Goal: Task Accomplishment & Management: Manage account settings

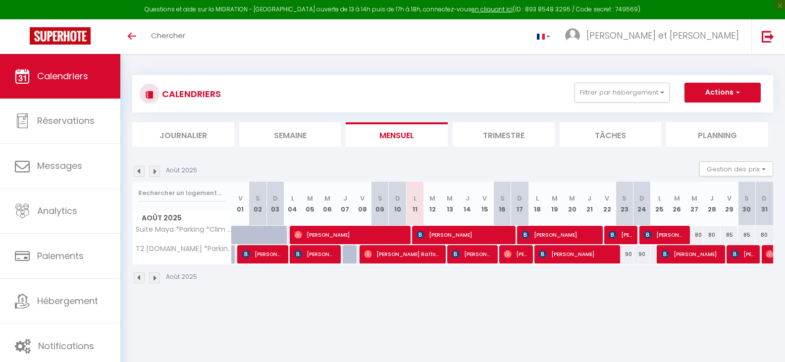
select select
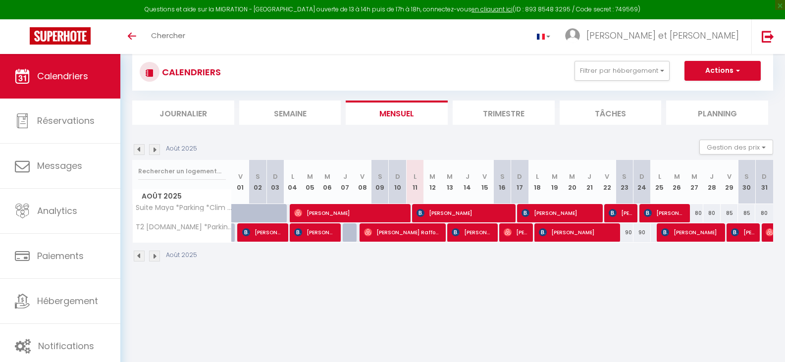
select select
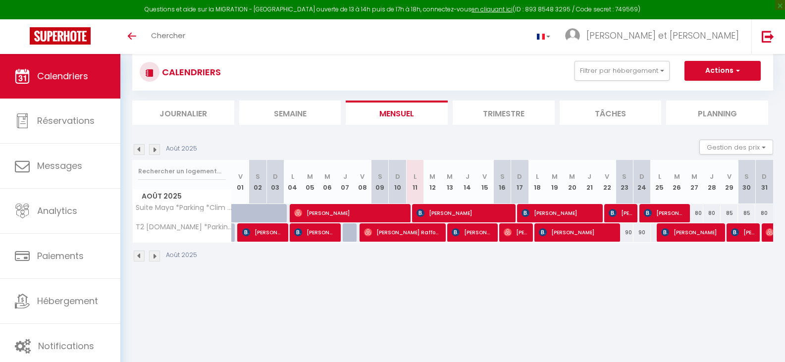
select select
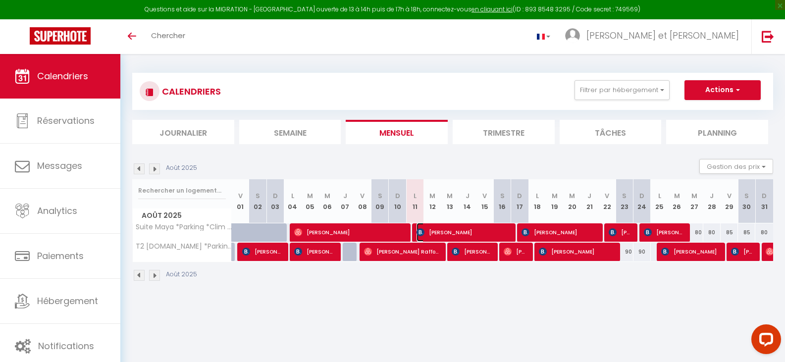
click at [459, 229] on span "[PERSON_NAME]" at bounding box center [463, 232] width 93 height 19
select select "OK"
select select "KO"
select select "0"
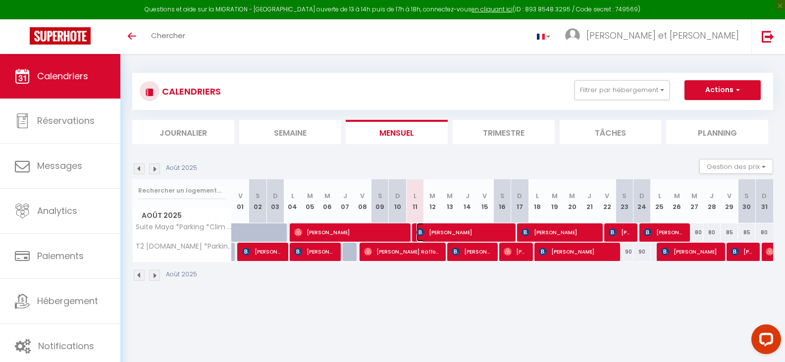
select select "1"
select select
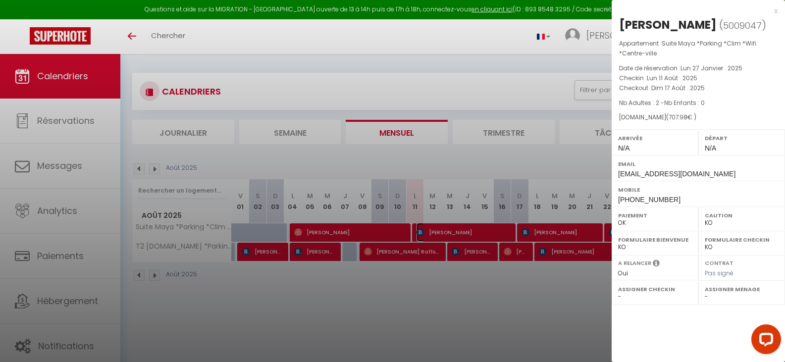
select select "20563"
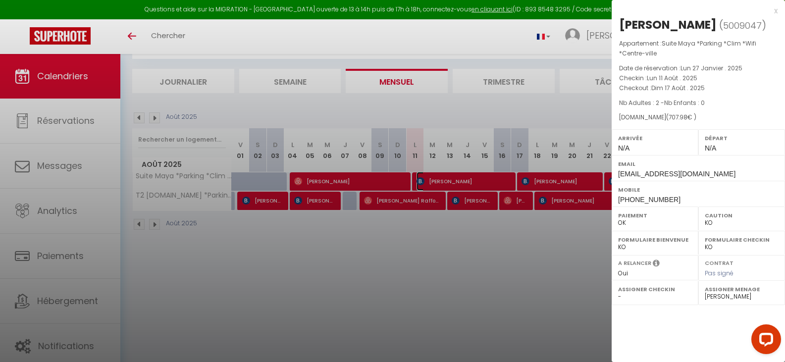
scroll to position [54, 0]
click at [776, 9] on div "x" at bounding box center [695, 11] width 166 height 12
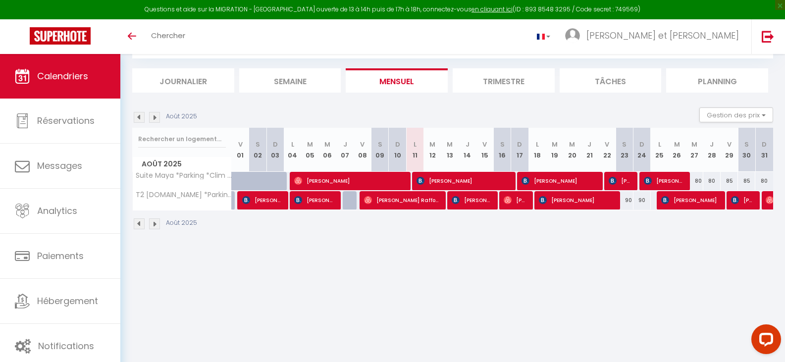
click at [436, 38] on div "Toggle menubar Chercher [PERSON_NAME] et [PERSON_NAME]" at bounding box center [425, 36] width 706 height 35
click at [550, 182] on span "[PERSON_NAME]" at bounding box center [559, 180] width 75 height 19
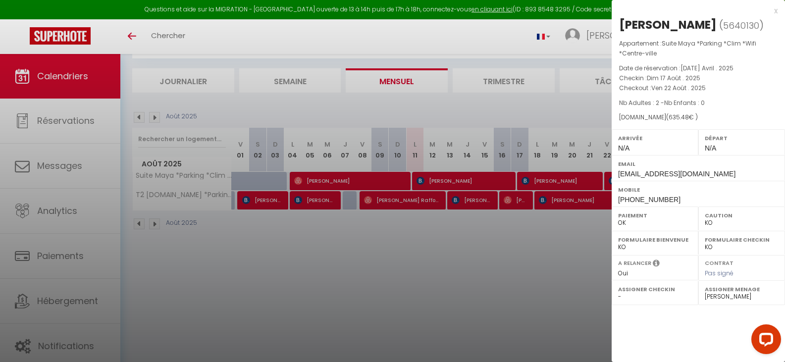
click at [508, 38] on div at bounding box center [392, 181] width 785 height 362
